Goal: Transaction & Acquisition: Purchase product/service

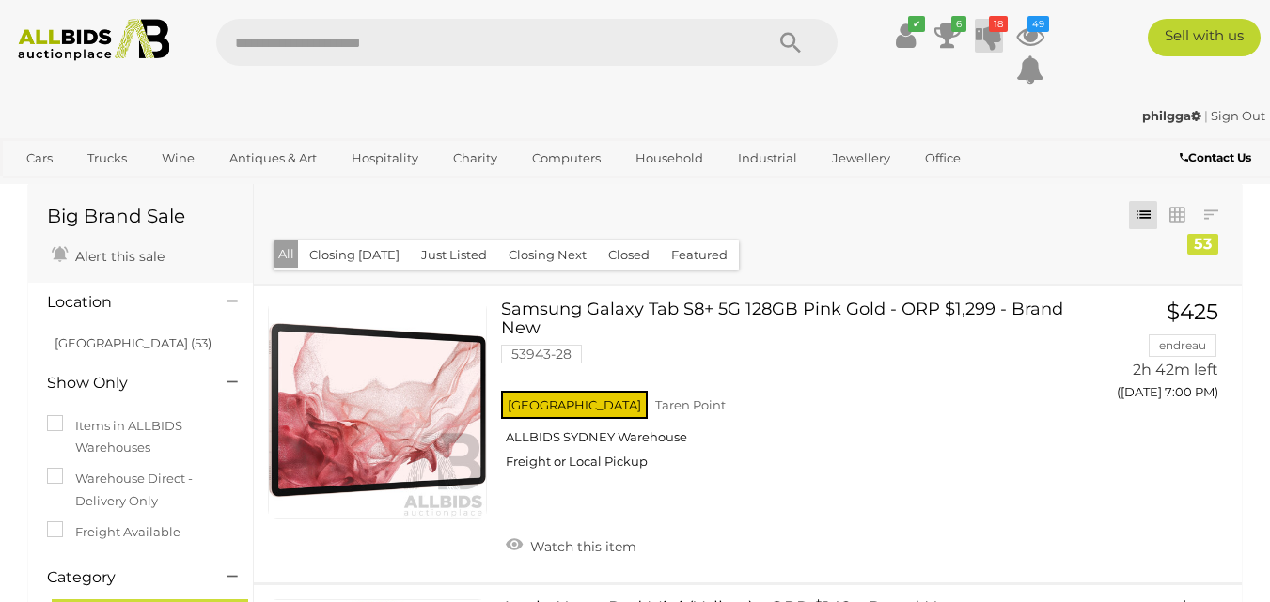
click at [991, 29] on icon "18" at bounding box center [998, 24] width 19 height 16
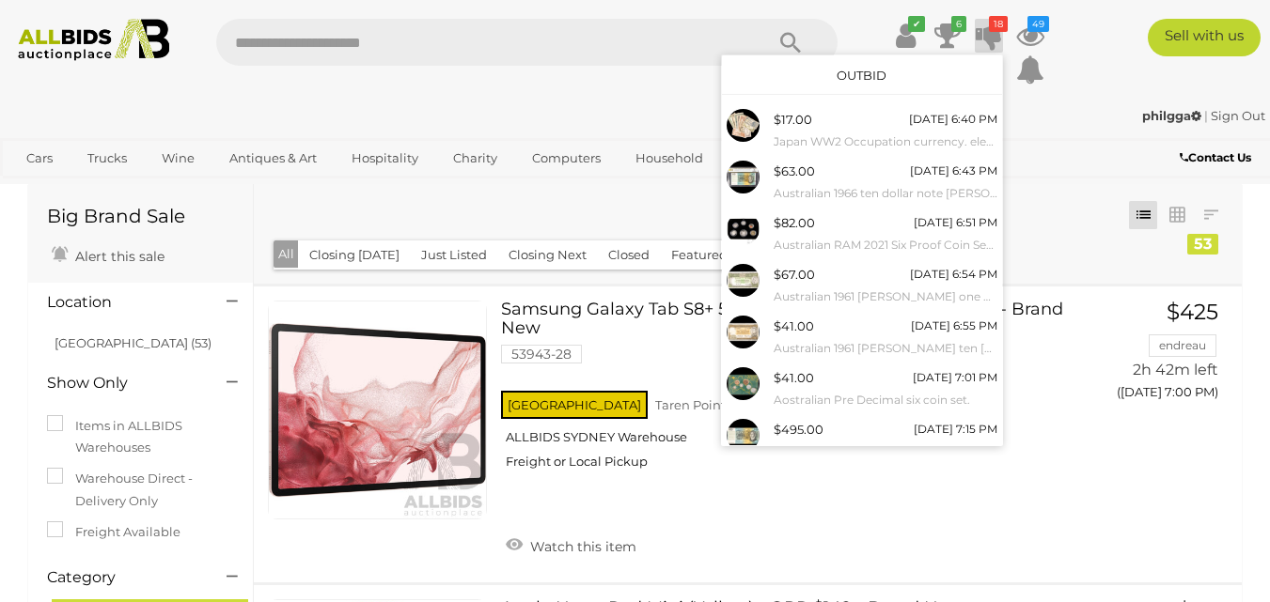
click at [855, 74] on link "Outbid" at bounding box center [862, 75] width 50 height 15
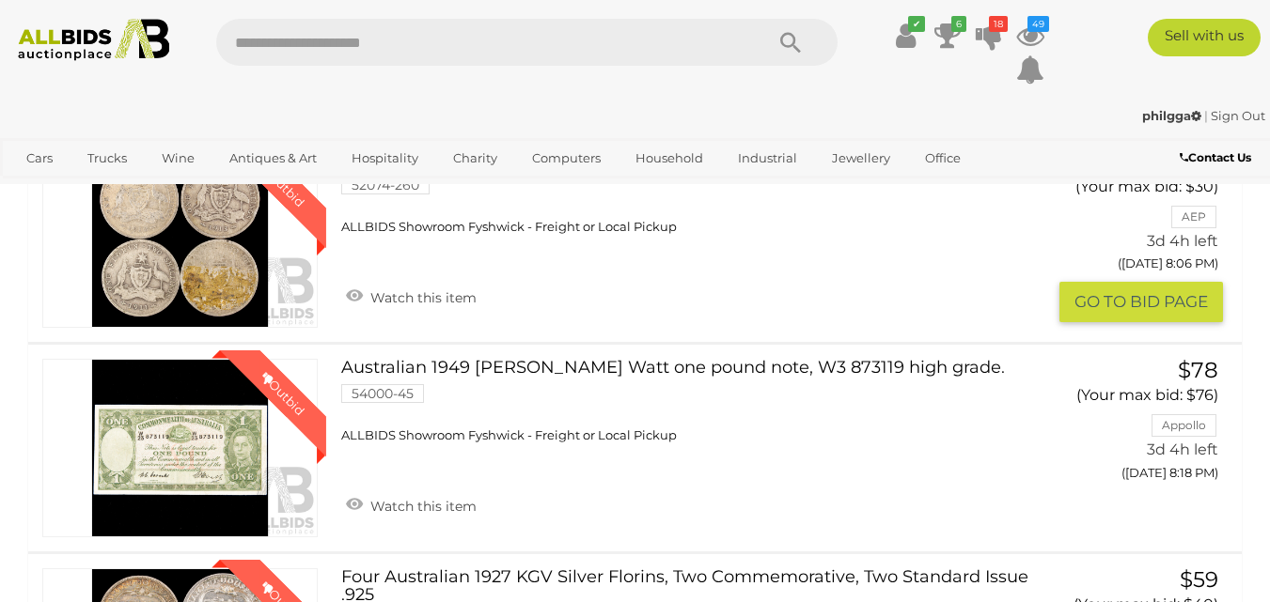
scroll to position [4136, 0]
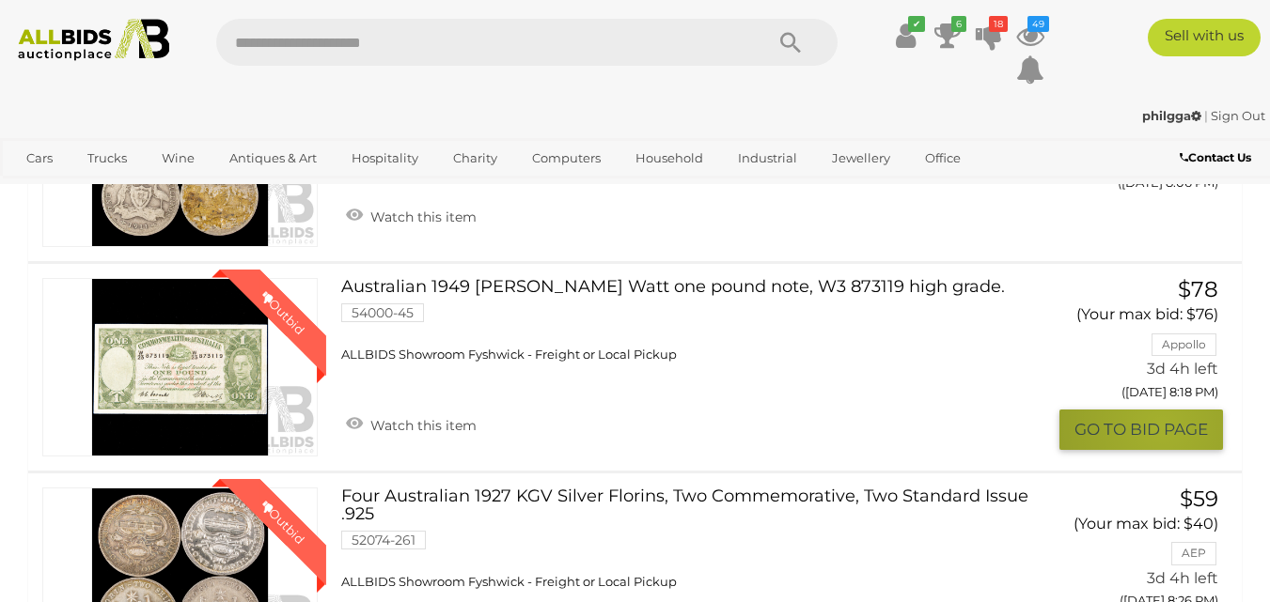
click at [1159, 410] on button "GO TO BID PAGE" at bounding box center [1141, 430] width 164 height 40
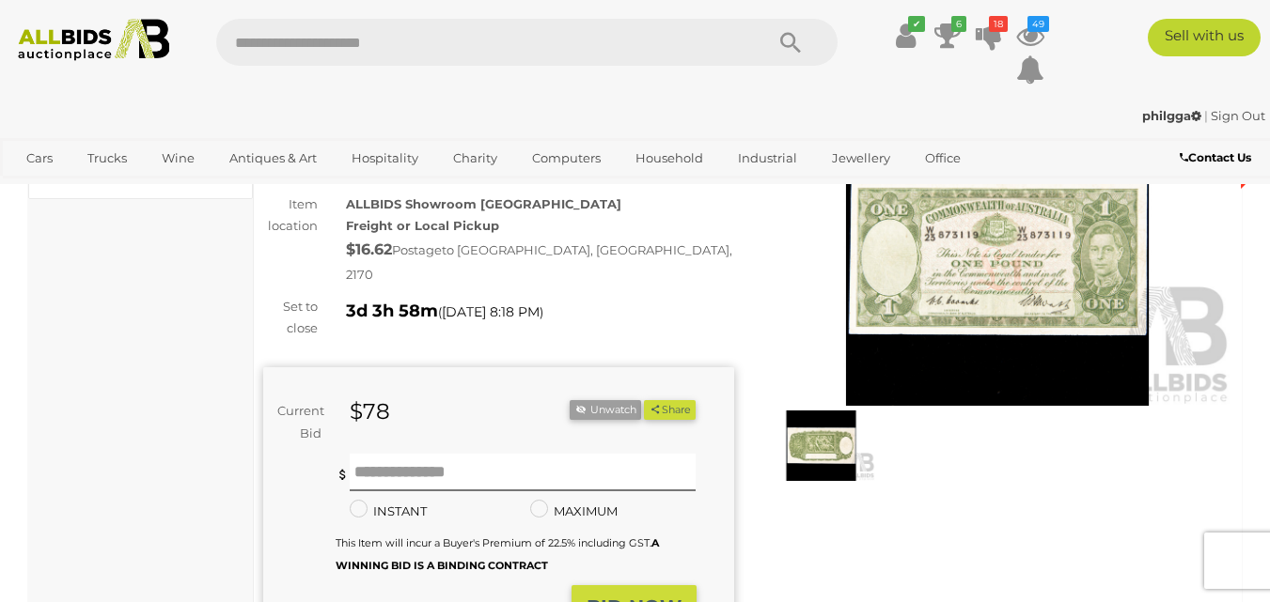
scroll to position [188, 0]
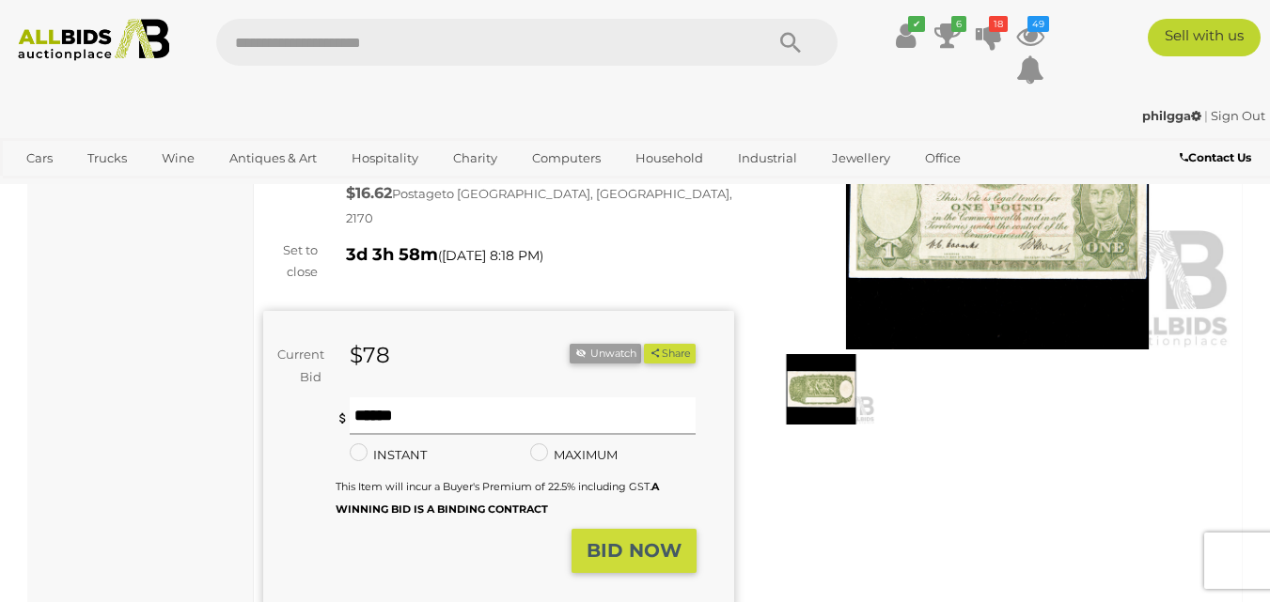
click at [369, 403] on input "text" at bounding box center [523, 417] width 347 height 38
type input "**"
click at [646, 540] on strong "BID NOW" at bounding box center [634, 551] width 95 height 23
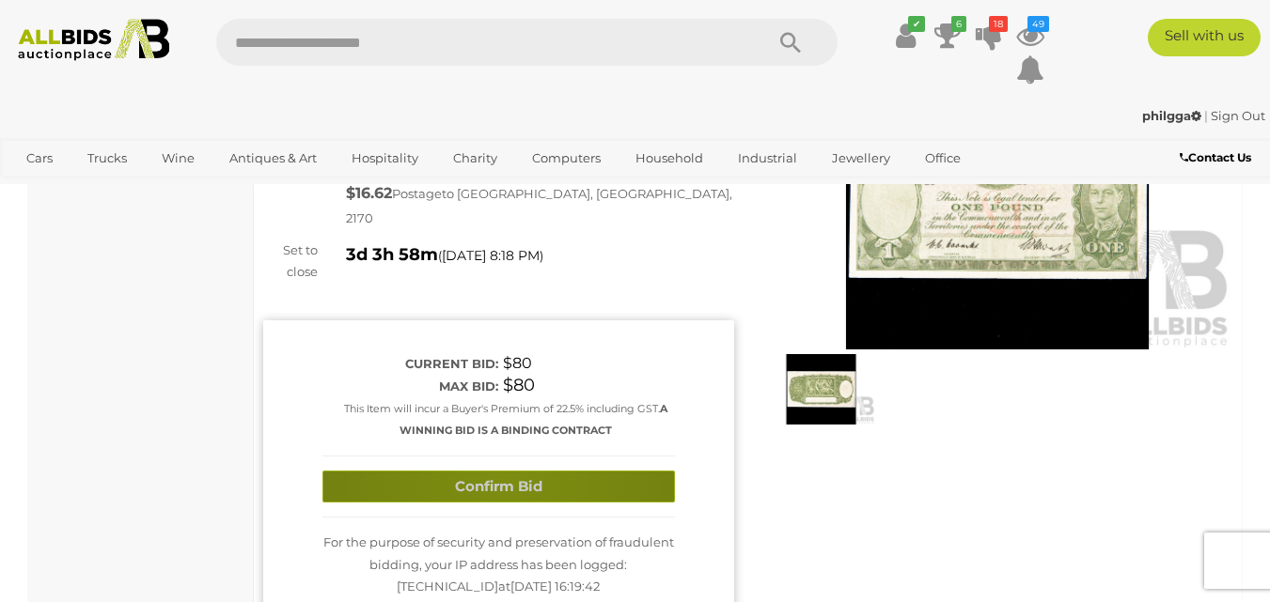
click at [503, 471] on button "Confirm Bid" at bounding box center [498, 487] width 352 height 33
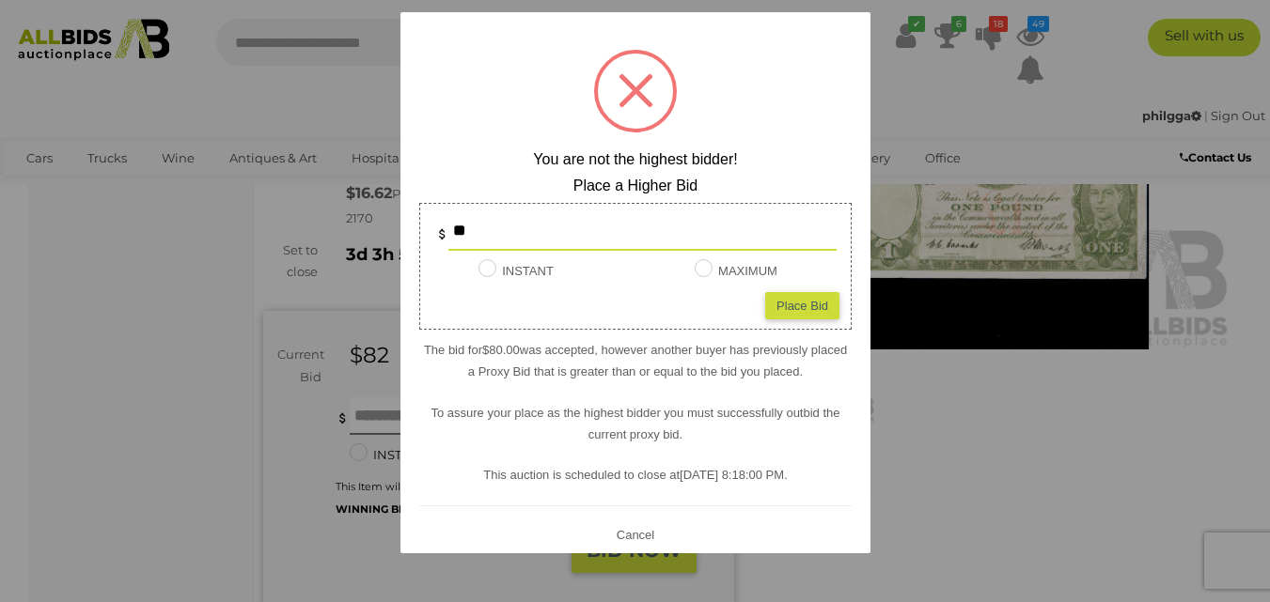
click at [621, 526] on button "Cancel" at bounding box center [634, 534] width 49 height 23
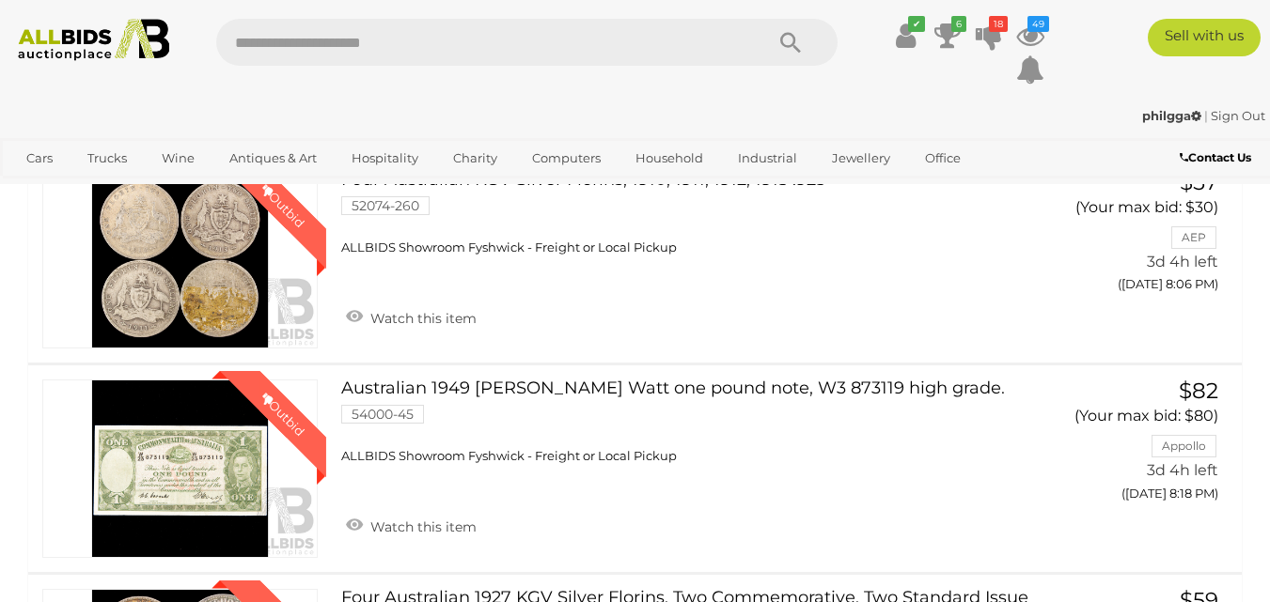
scroll to position [4034, 0]
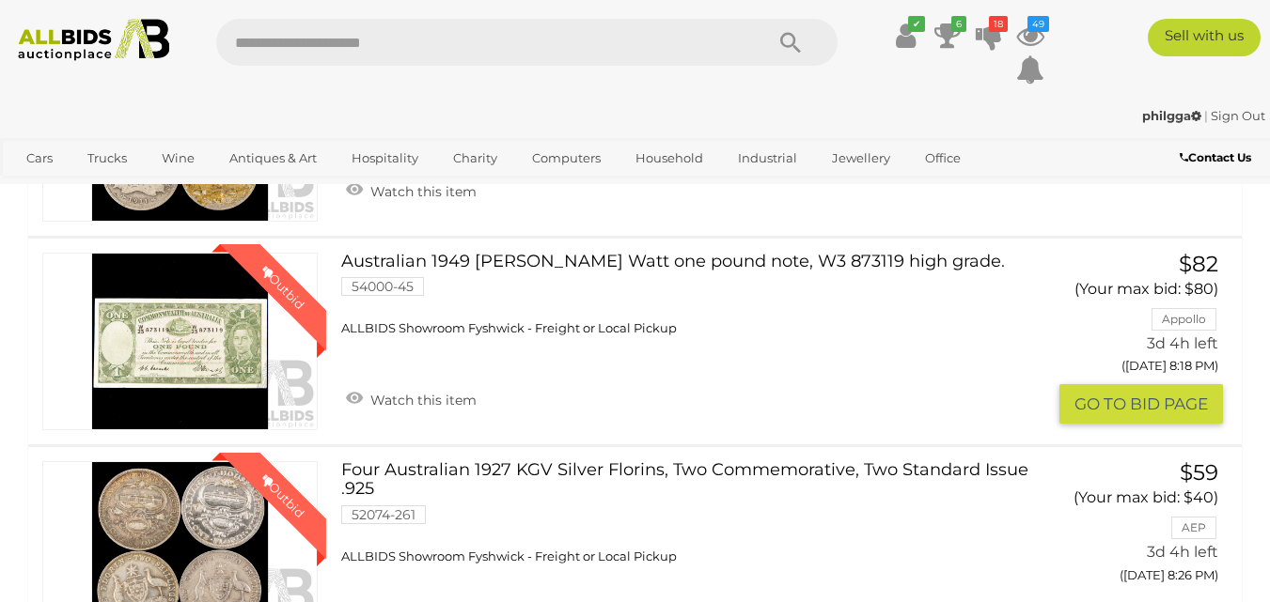
click at [550, 246] on div "Winning Outbid 54000-45 Watch this item $82 Appollo" at bounding box center [635, 342] width 1242 height 206
click at [568, 258] on link "Australian 1949 Coombs Watt one pound note, W3 873119 high grade. 54000-45 ALLB…" at bounding box center [690, 295] width 670 height 85
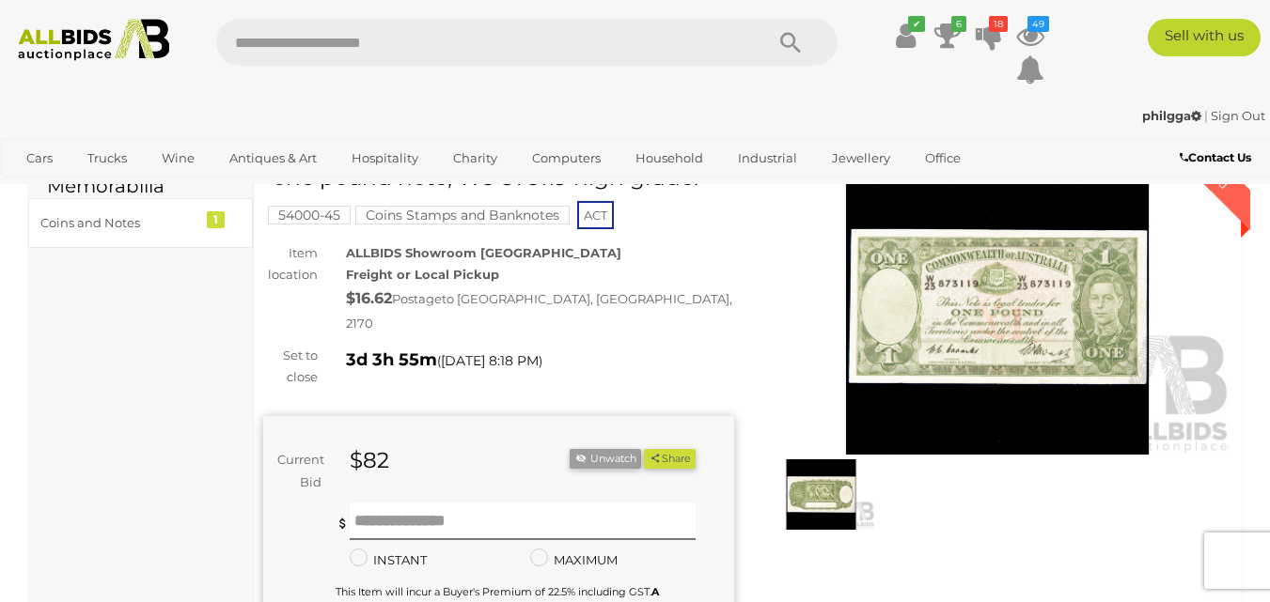
scroll to position [94, 0]
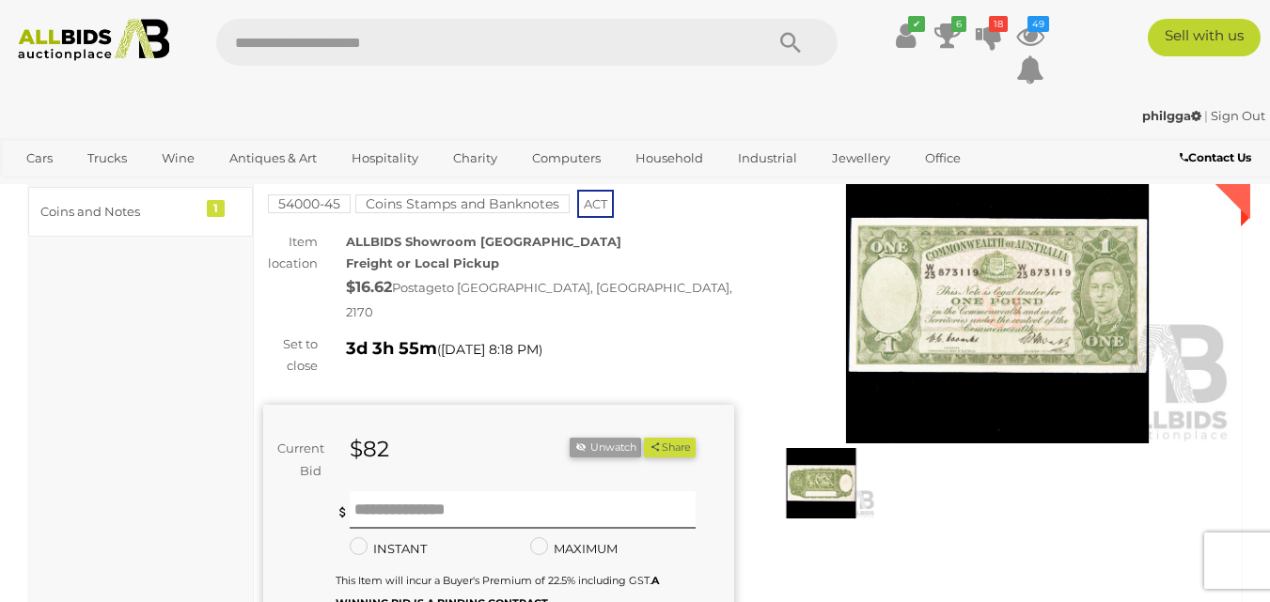
click at [1040, 308] on img at bounding box center [997, 293] width 471 height 304
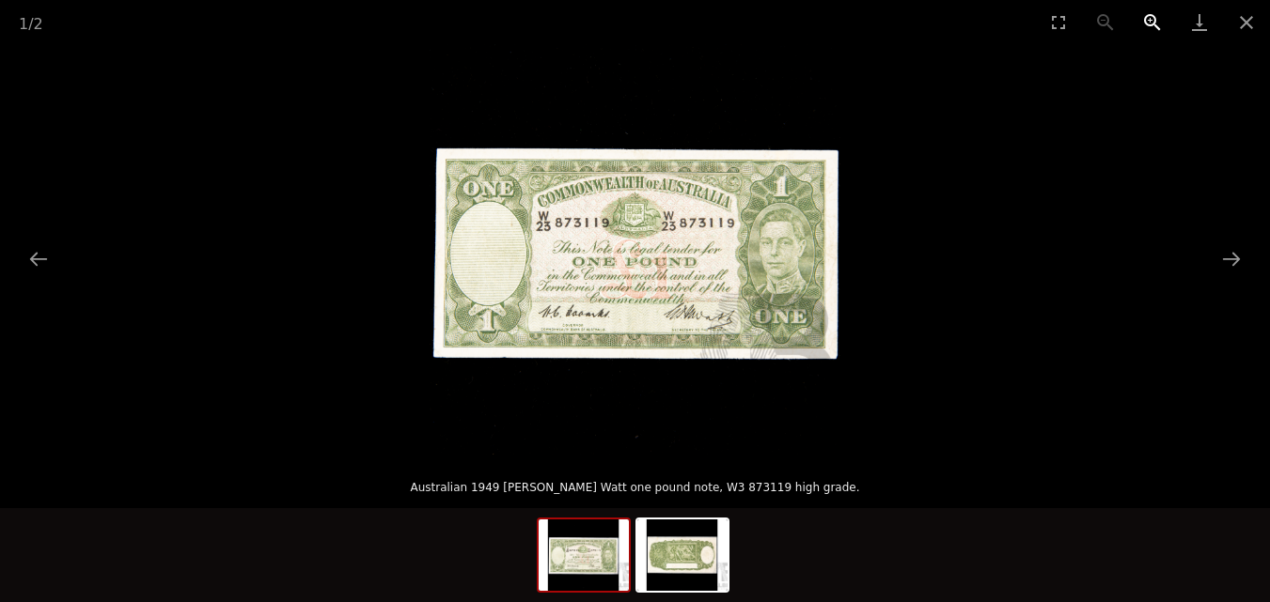
click at [1149, 17] on button "Zoom in" at bounding box center [1152, 22] width 47 height 44
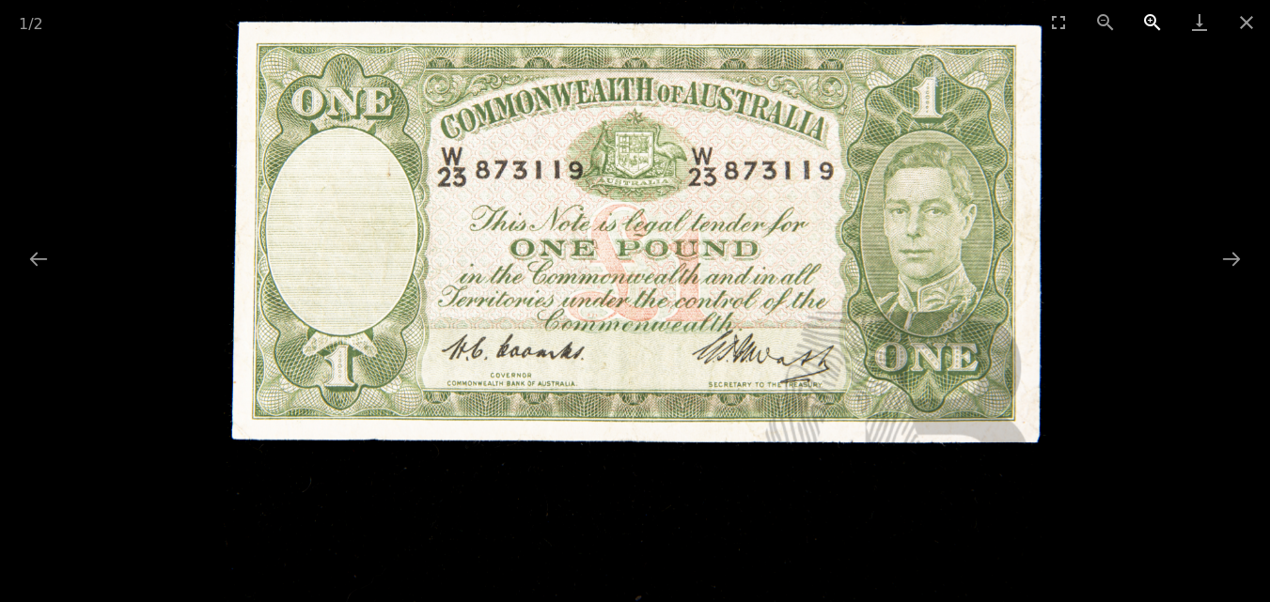
click at [1149, 17] on button "Zoom in" at bounding box center [1152, 22] width 47 height 44
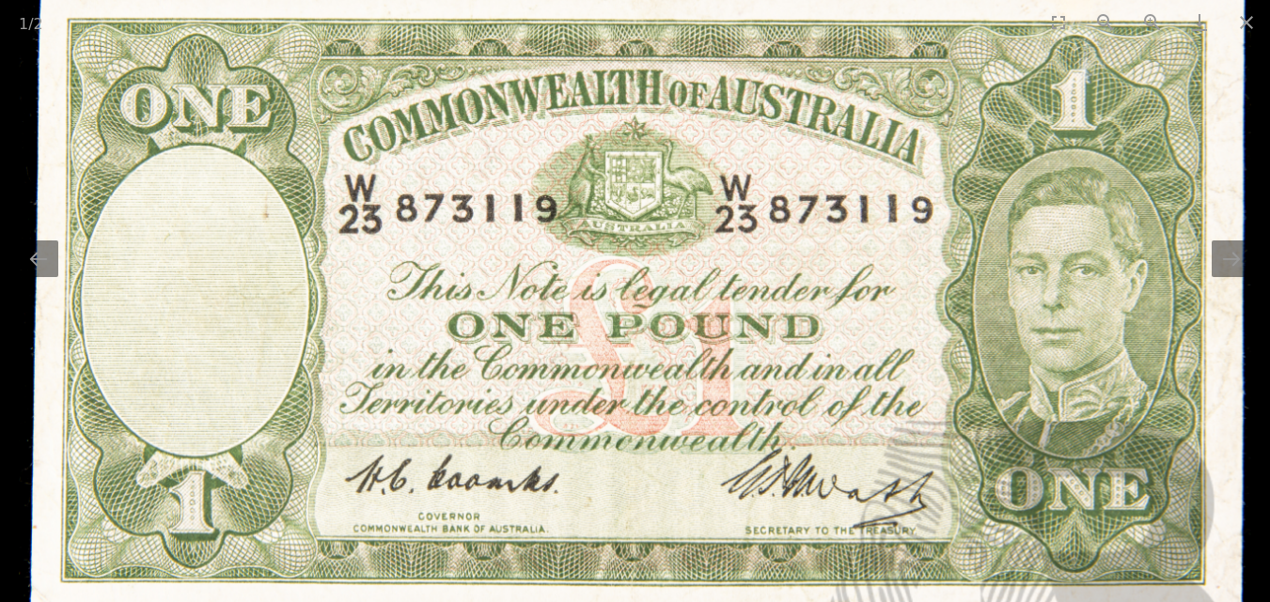
drag, startPoint x: 648, startPoint y: 48, endPoint x: 441, endPoint y: 52, distance: 206.8
click at [437, 57] on img at bounding box center [635, 289] width 1232 height 1232
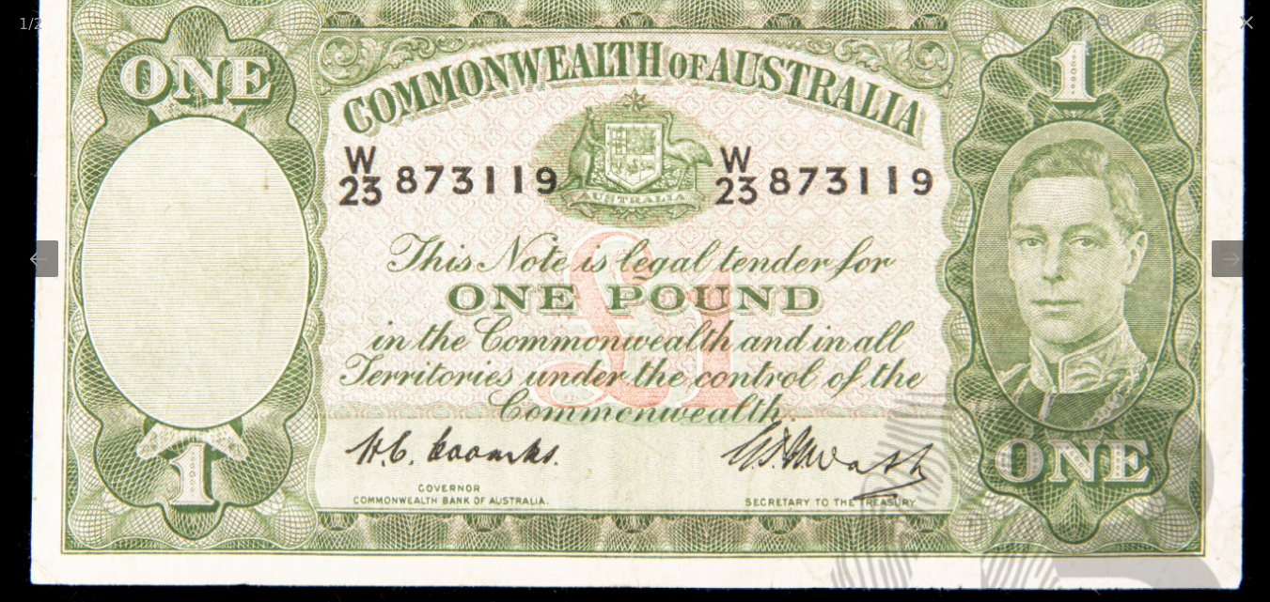
drag, startPoint x: 544, startPoint y: 297, endPoint x: 596, endPoint y: 355, distance: 77.9
click at [596, 355] on img at bounding box center [635, 261] width 1232 height 1232
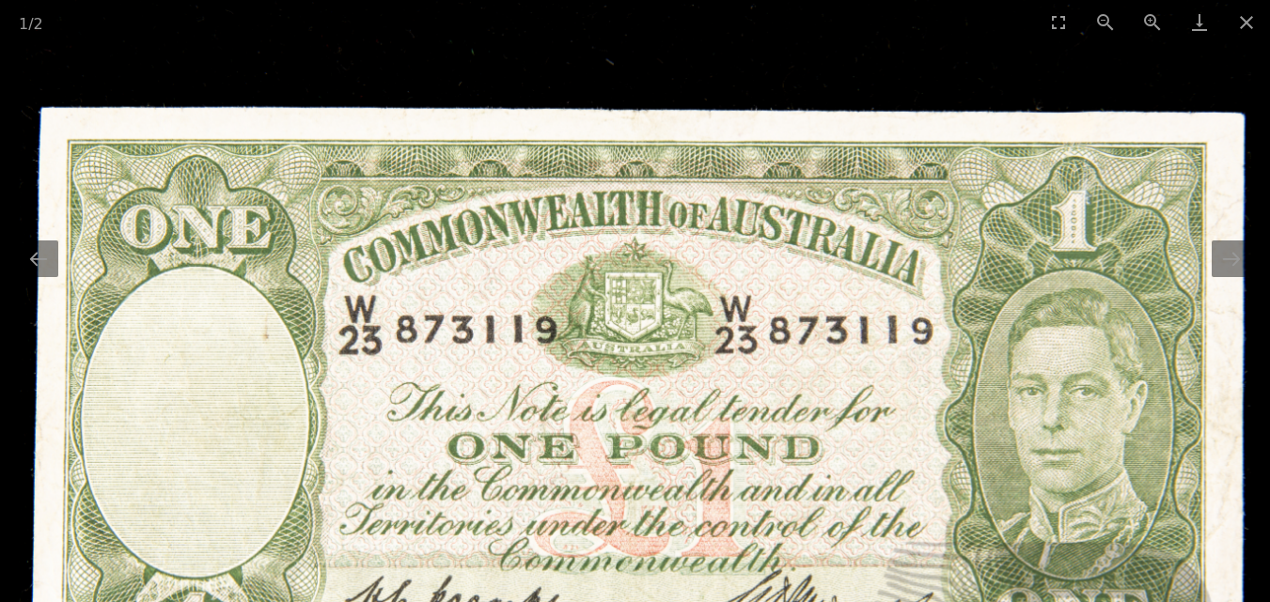
drag, startPoint x: 711, startPoint y: 144, endPoint x: 712, endPoint y: 260, distance: 116.6
click at [712, 260] on img at bounding box center [635, 410] width 1232 height 1232
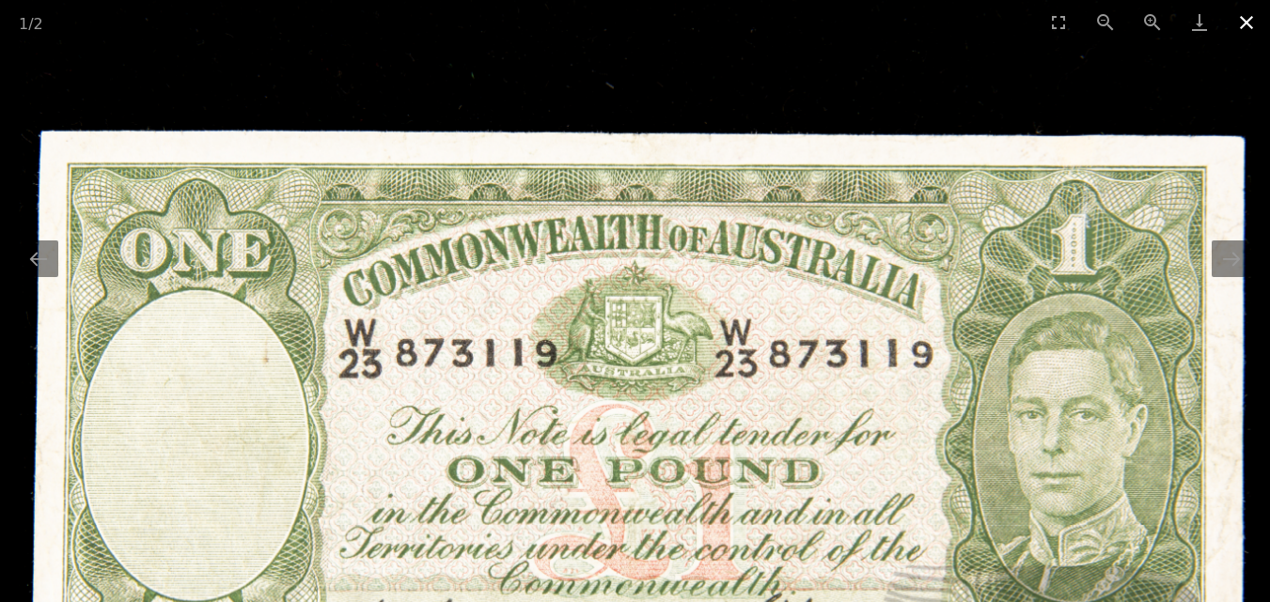
click at [1254, 16] on button "Close gallery" at bounding box center [1246, 22] width 47 height 44
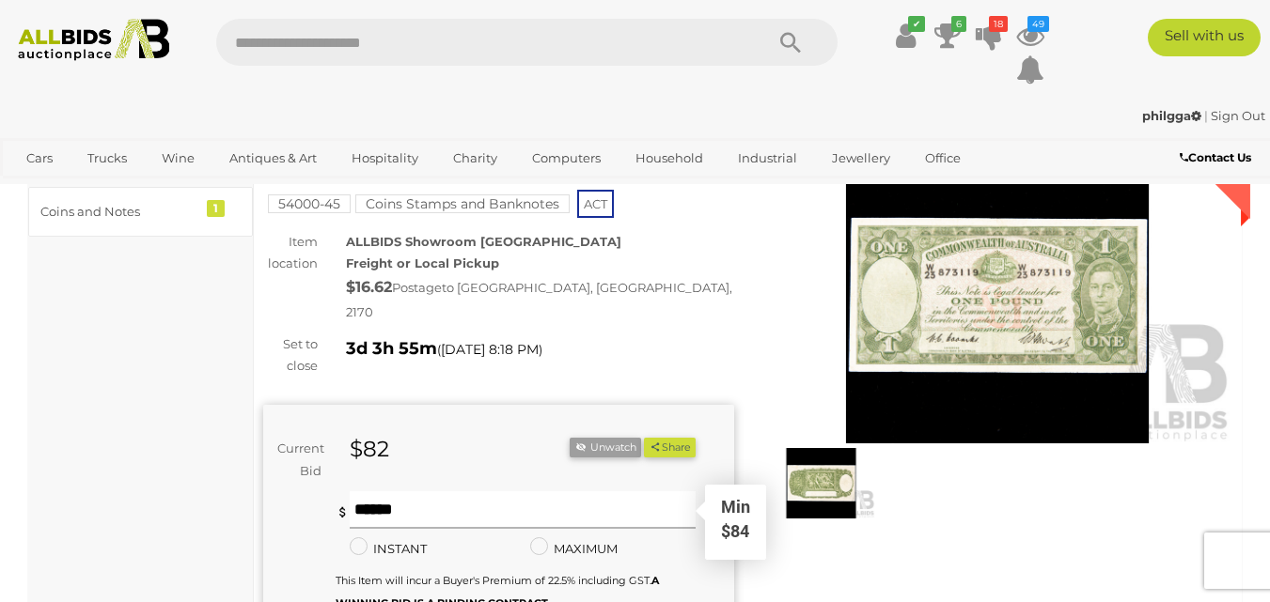
drag, startPoint x: 371, startPoint y: 500, endPoint x: 225, endPoint y: 442, distance: 157.8
click at [369, 494] on input "text" at bounding box center [523, 511] width 347 height 38
type input "*"
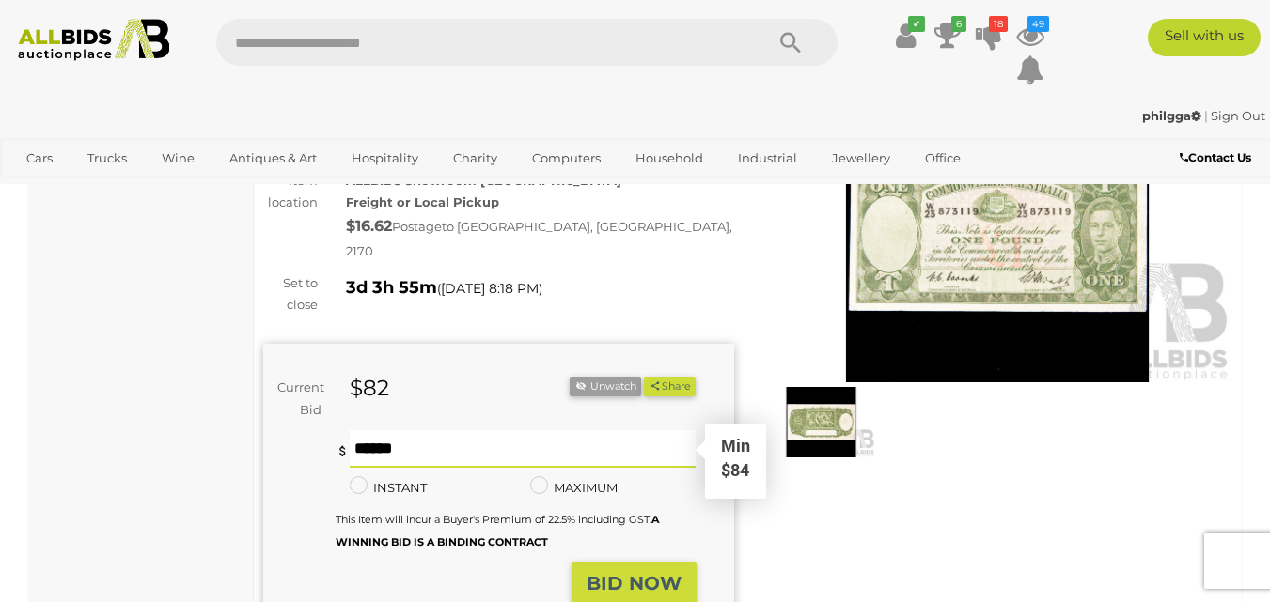
scroll to position [188, 0]
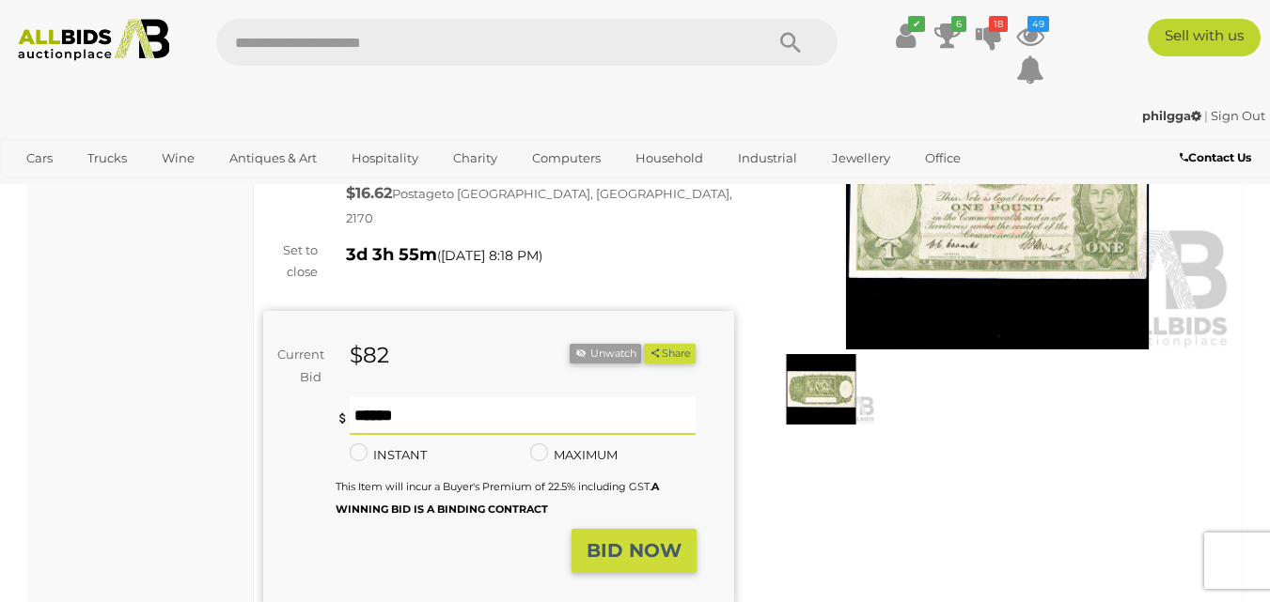
type input "**"
click at [602, 540] on strong "BID NOW" at bounding box center [634, 551] width 95 height 23
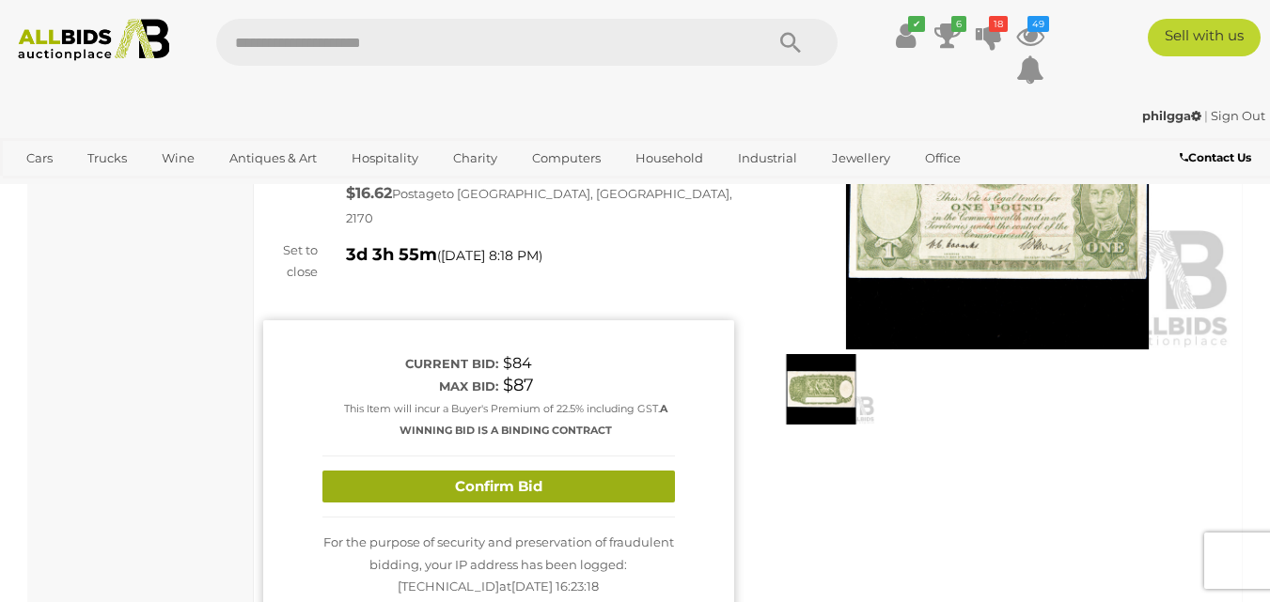
click at [482, 471] on button "Confirm Bid" at bounding box center [498, 487] width 352 height 33
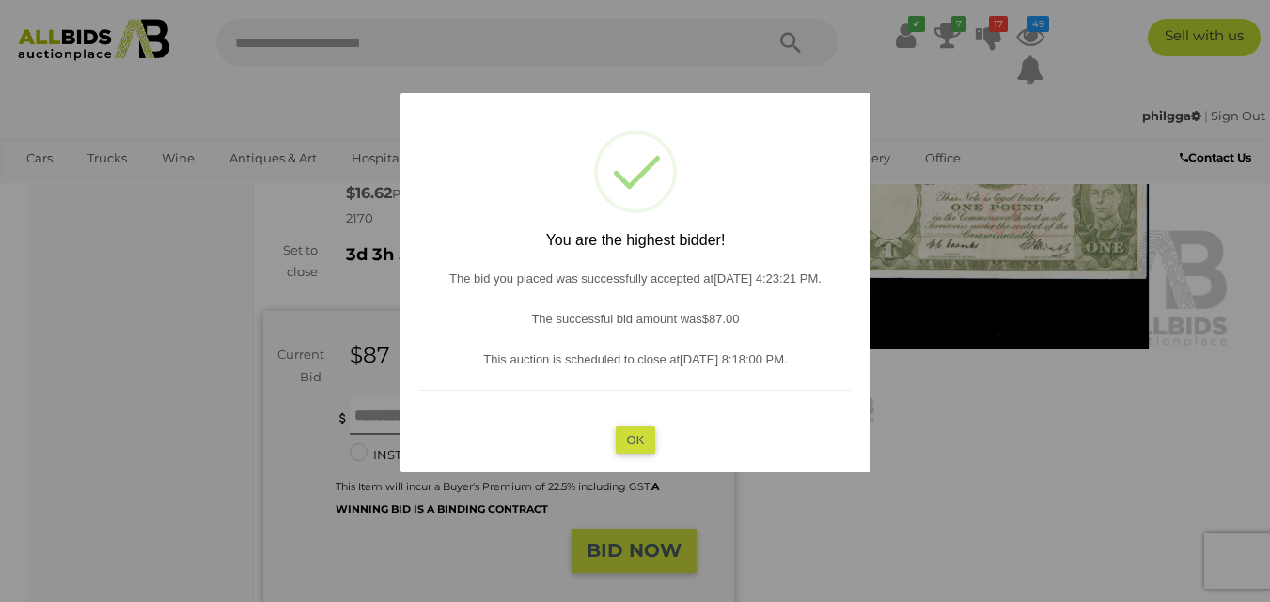
click at [651, 445] on button "OK" at bounding box center [635, 439] width 40 height 27
